Goal: Navigation & Orientation: Understand site structure

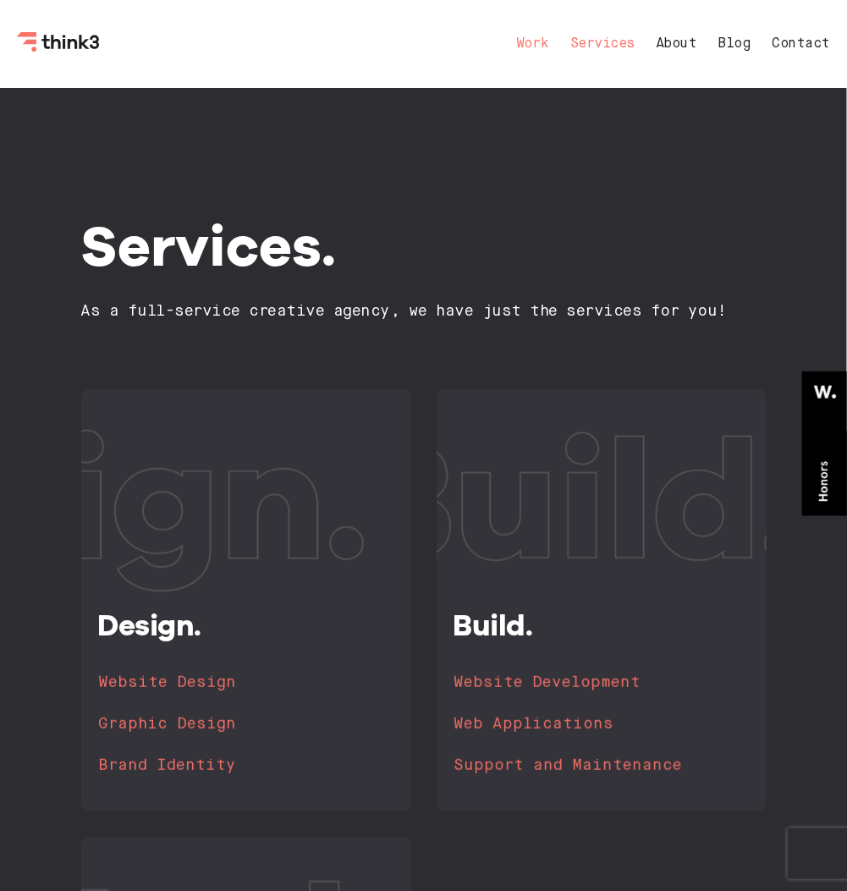
click at [535, 39] on link "Work" at bounding box center [532, 44] width 33 height 14
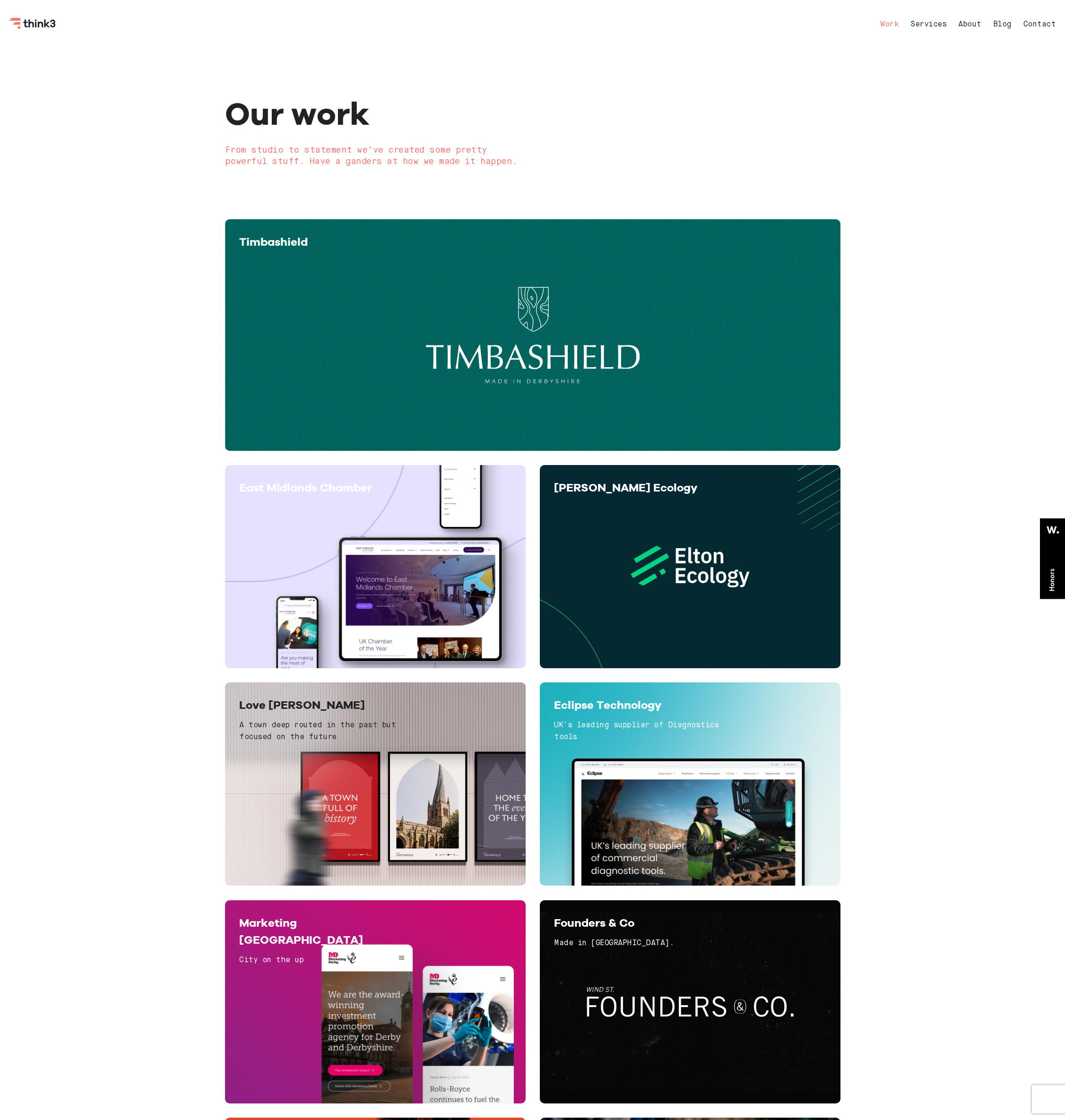
click at [355, 15] on nav "Work Services About Blog Contact" at bounding box center [959, 25] width 194 height 23
click at [355, 16] on nav "Work Services About Blog Contact" at bounding box center [959, 25] width 194 height 23
click at [355, 17] on nav "Work Services About Blog Contact" at bounding box center [959, 25] width 194 height 23
click at [355, 22] on link "Services" at bounding box center [929, 25] width 36 height 8
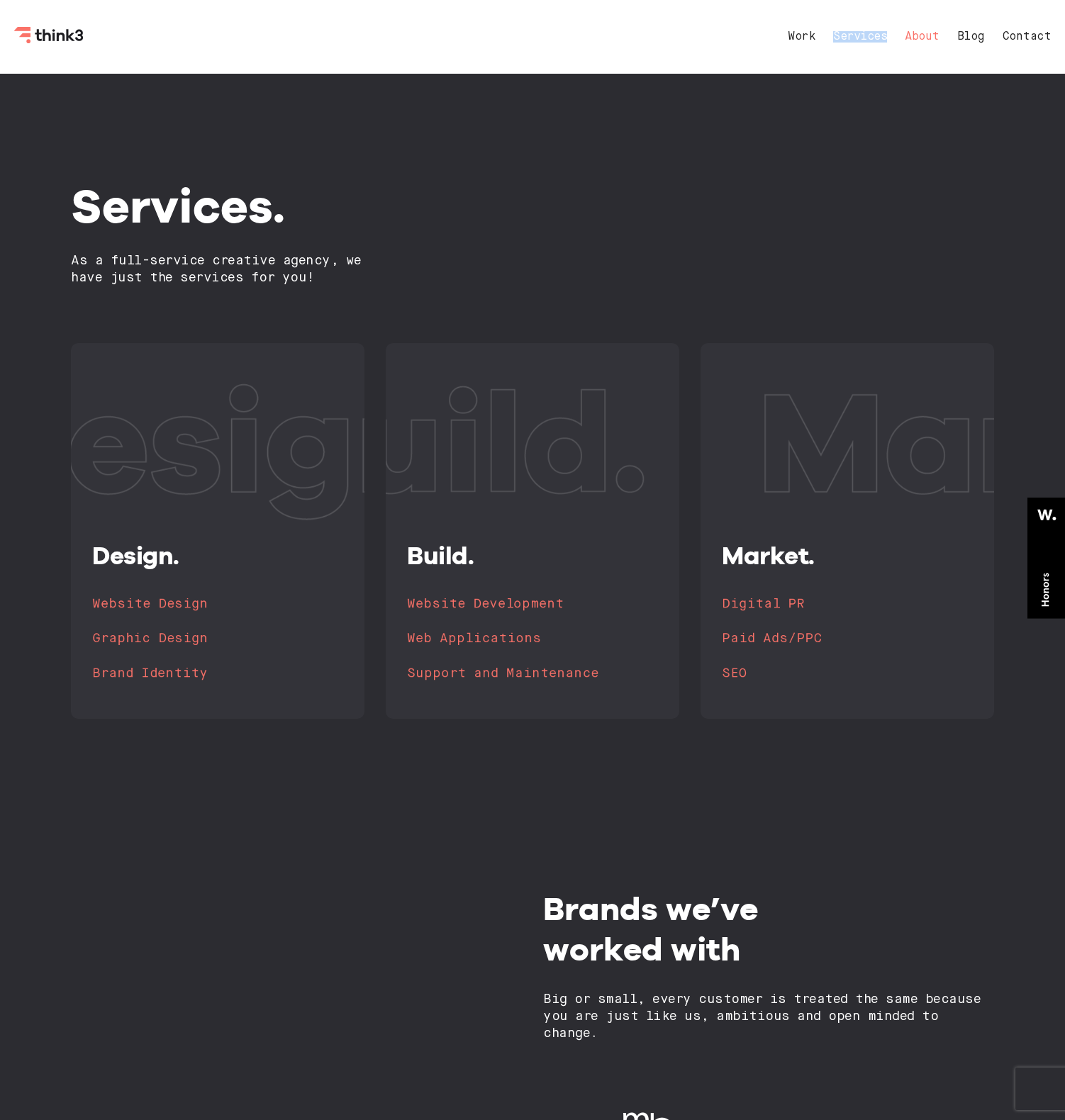
click at [532, 34] on link "About" at bounding box center [921, 37] width 34 height 12
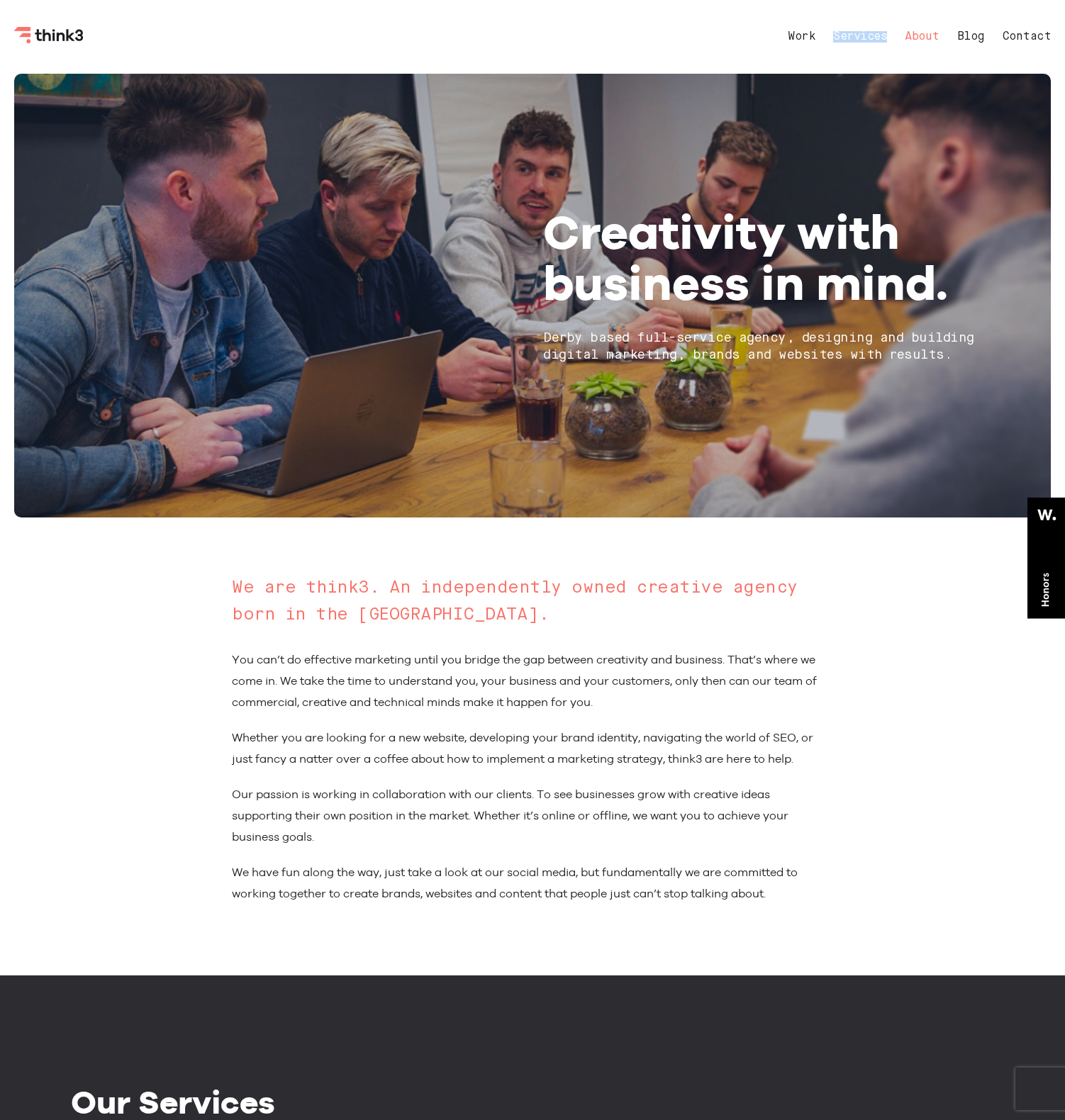
click at [18, 37] on icon "Think3 Logo" at bounding box center [49, 35] width 71 height 17
